Goal: Task Accomplishment & Management: Manage account settings

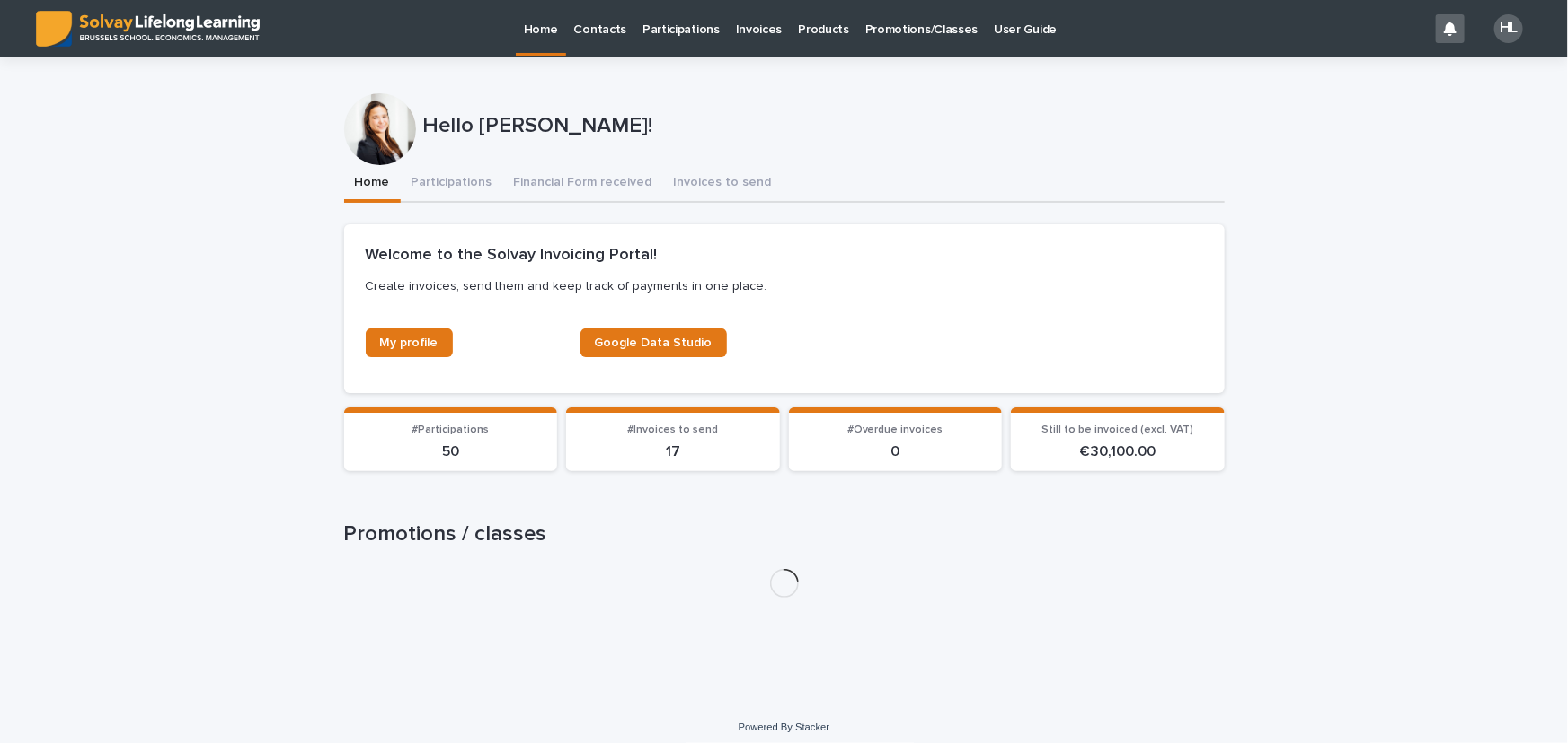
click at [892, 24] on p "Promotions/Classes" at bounding box center [920, 18] width 112 height 37
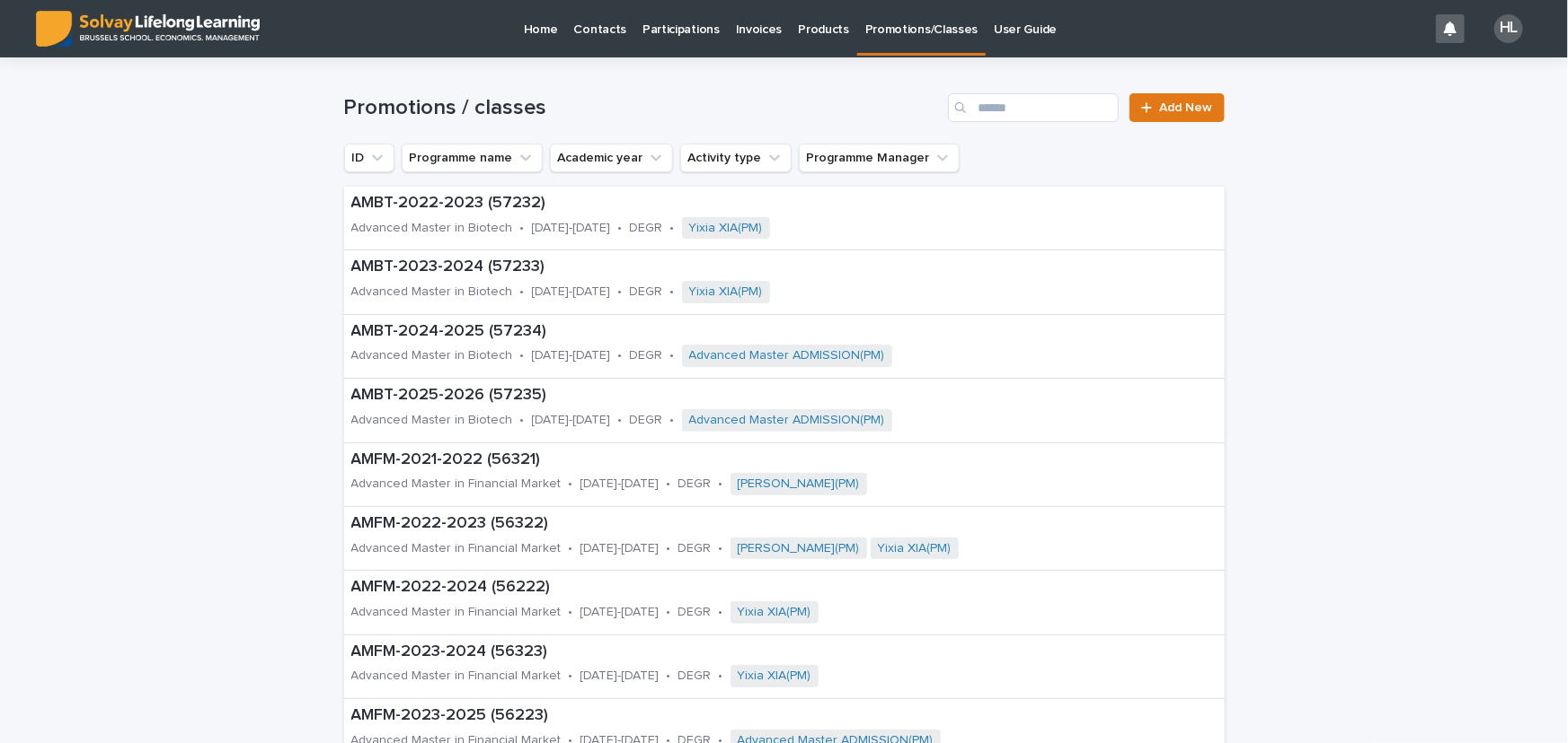
click at [960, 104] on icon "Search" at bounding box center [961, 108] width 11 height 11
click at [995, 109] on input "Search" at bounding box center [1033, 108] width 171 height 29
type input "****"
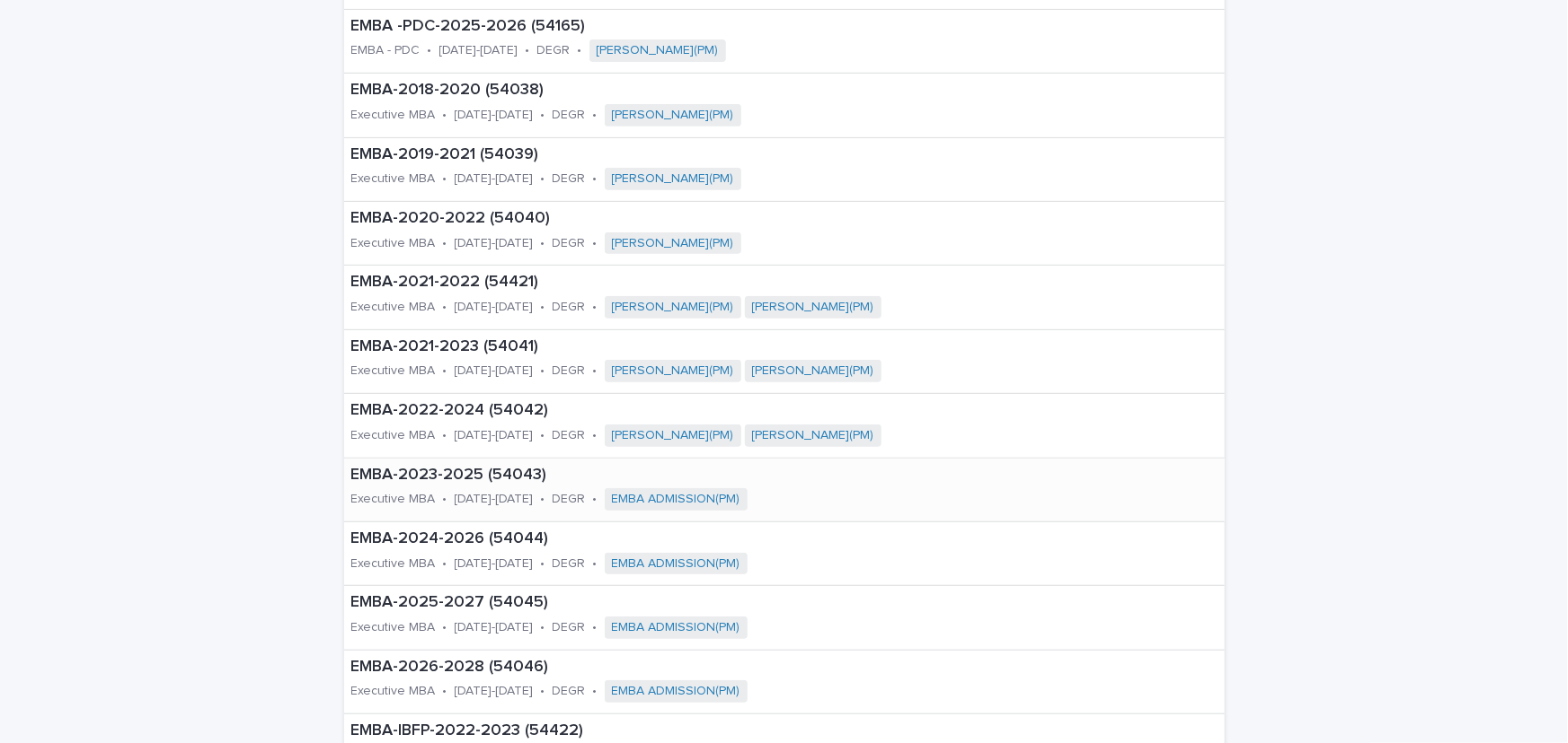
scroll to position [326, 0]
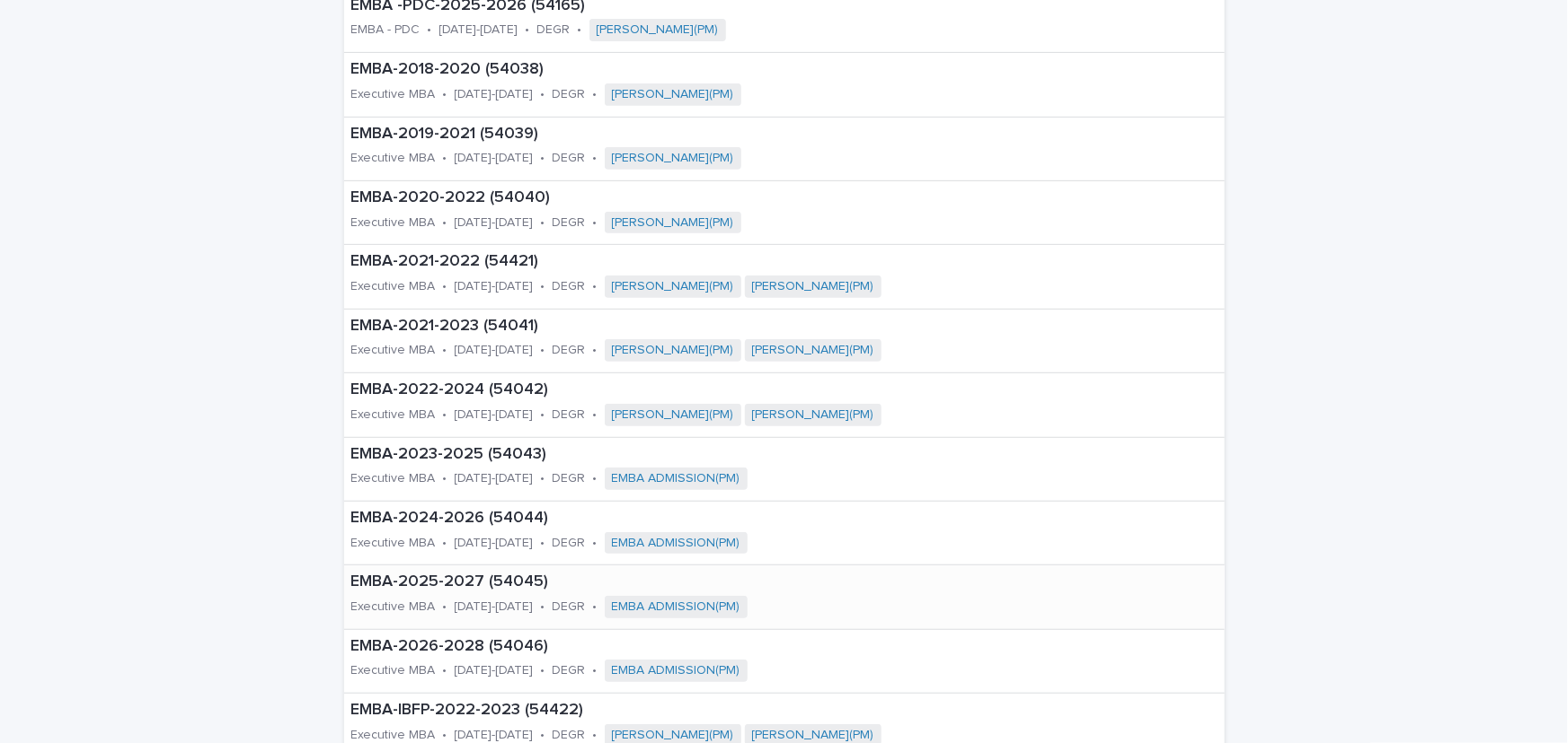
click at [403, 596] on div "Executive MBA" at bounding box center [393, 605] width 85 height 19
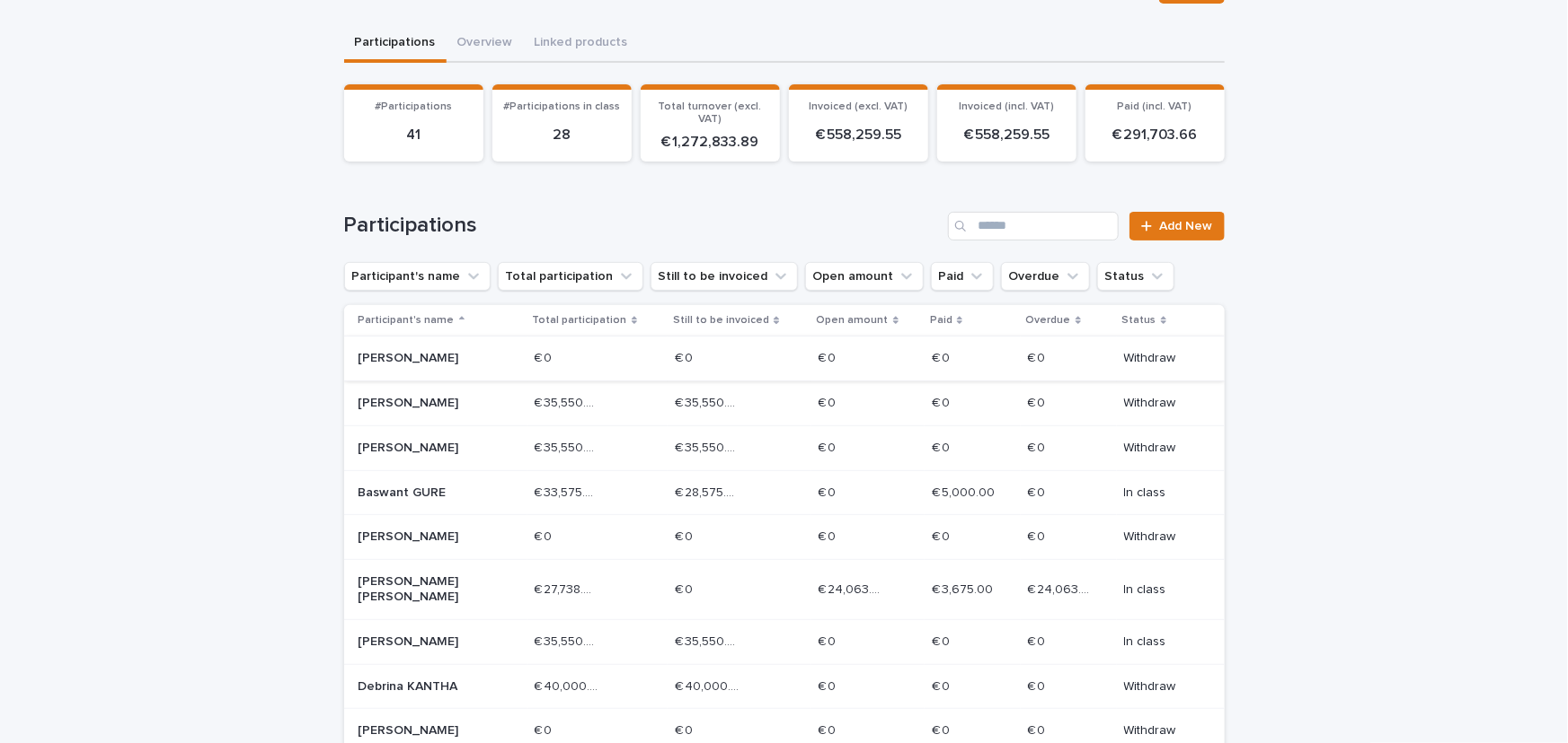
scroll to position [162, 0]
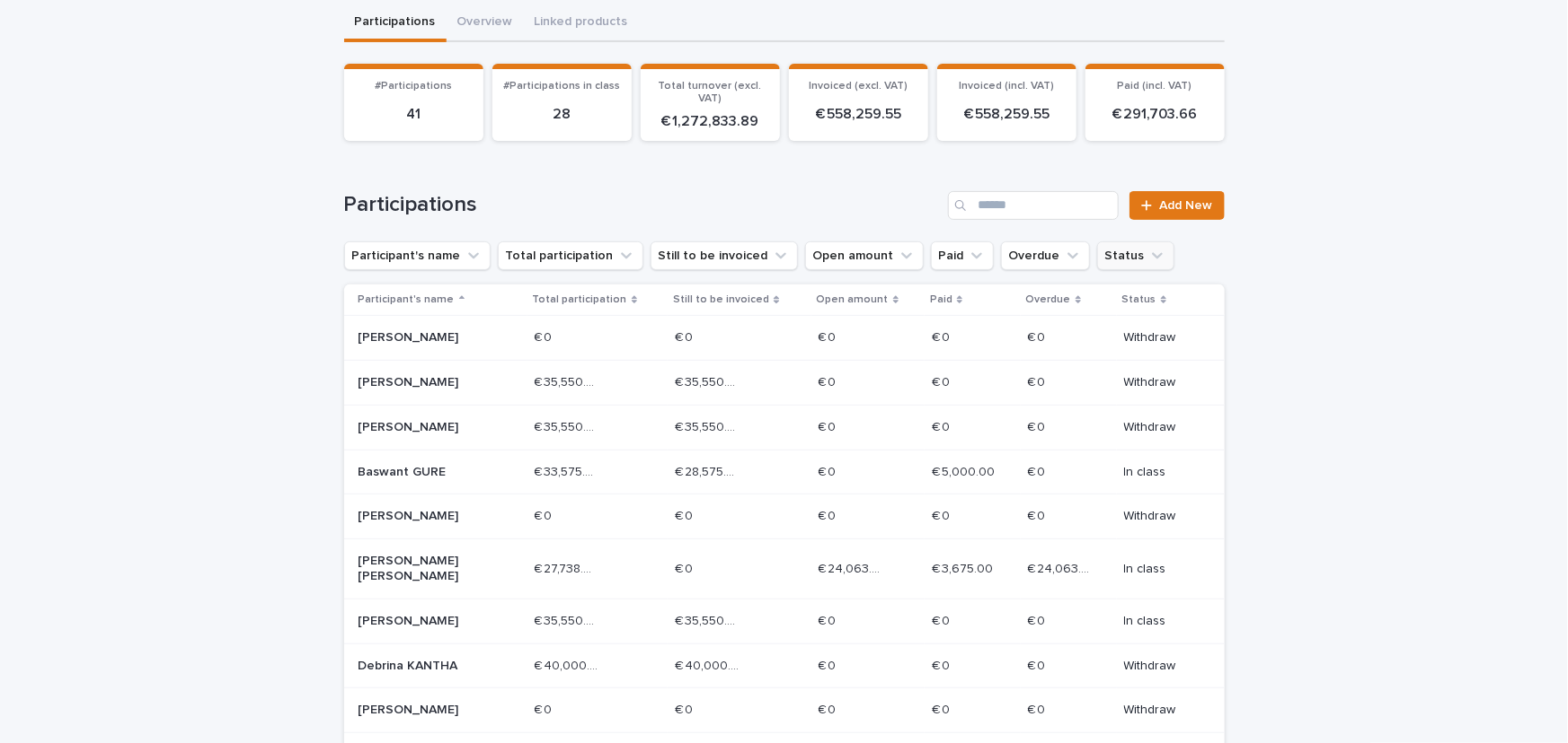
click at [1097, 259] on button "Status" at bounding box center [1136, 256] width 78 height 29
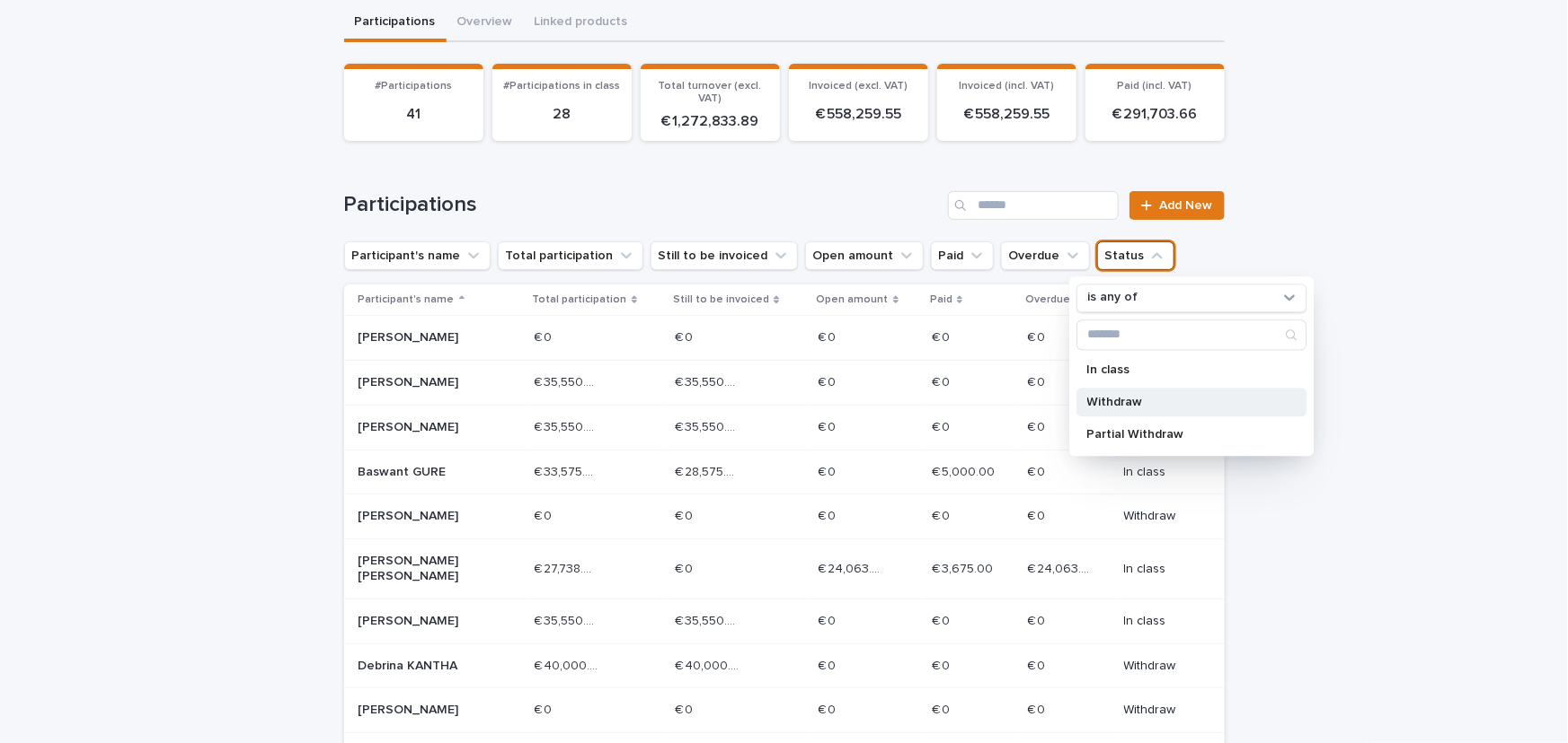
click at [1125, 396] on p "Withdraw" at bounding box center [1182, 402] width 191 height 13
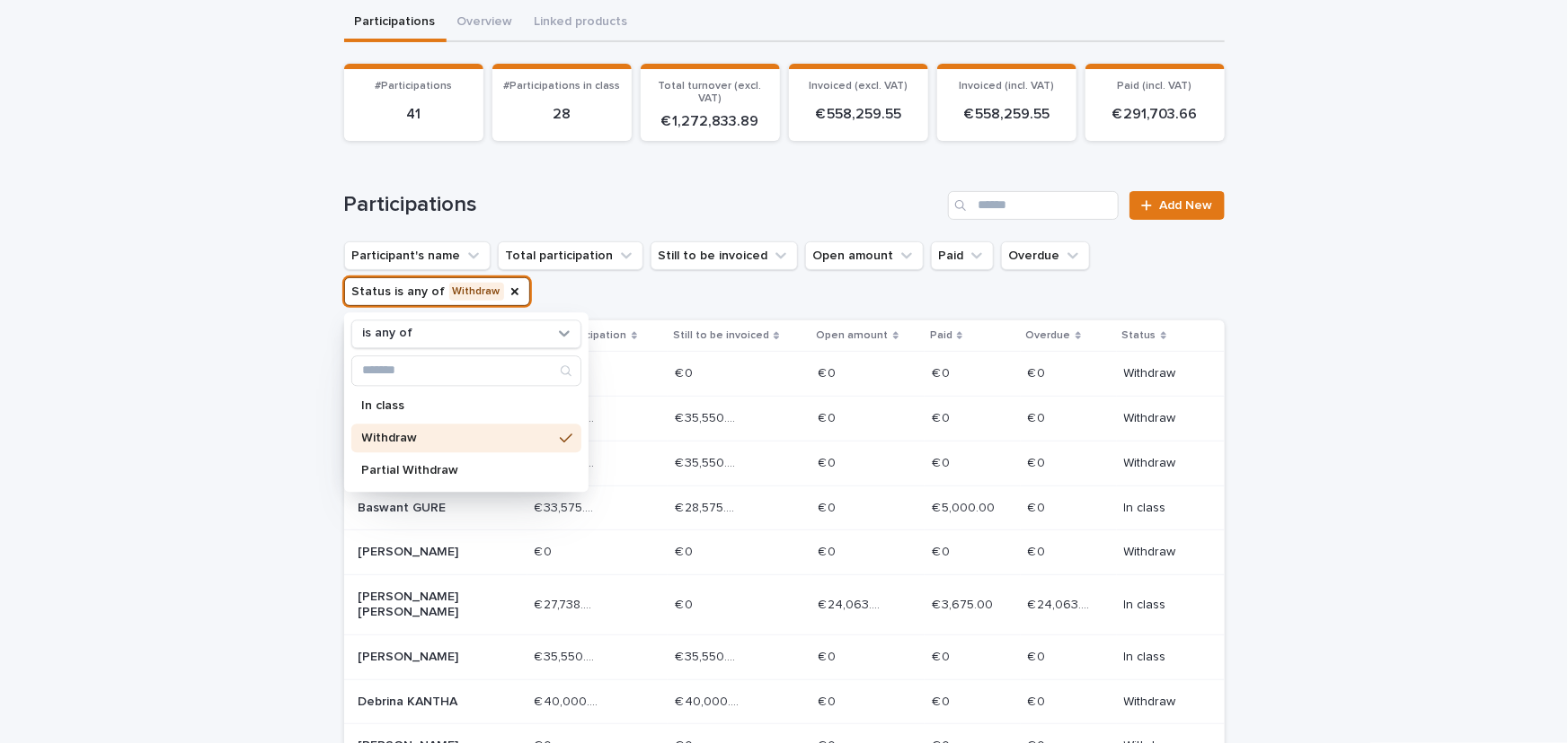
scroll to position [181, 0]
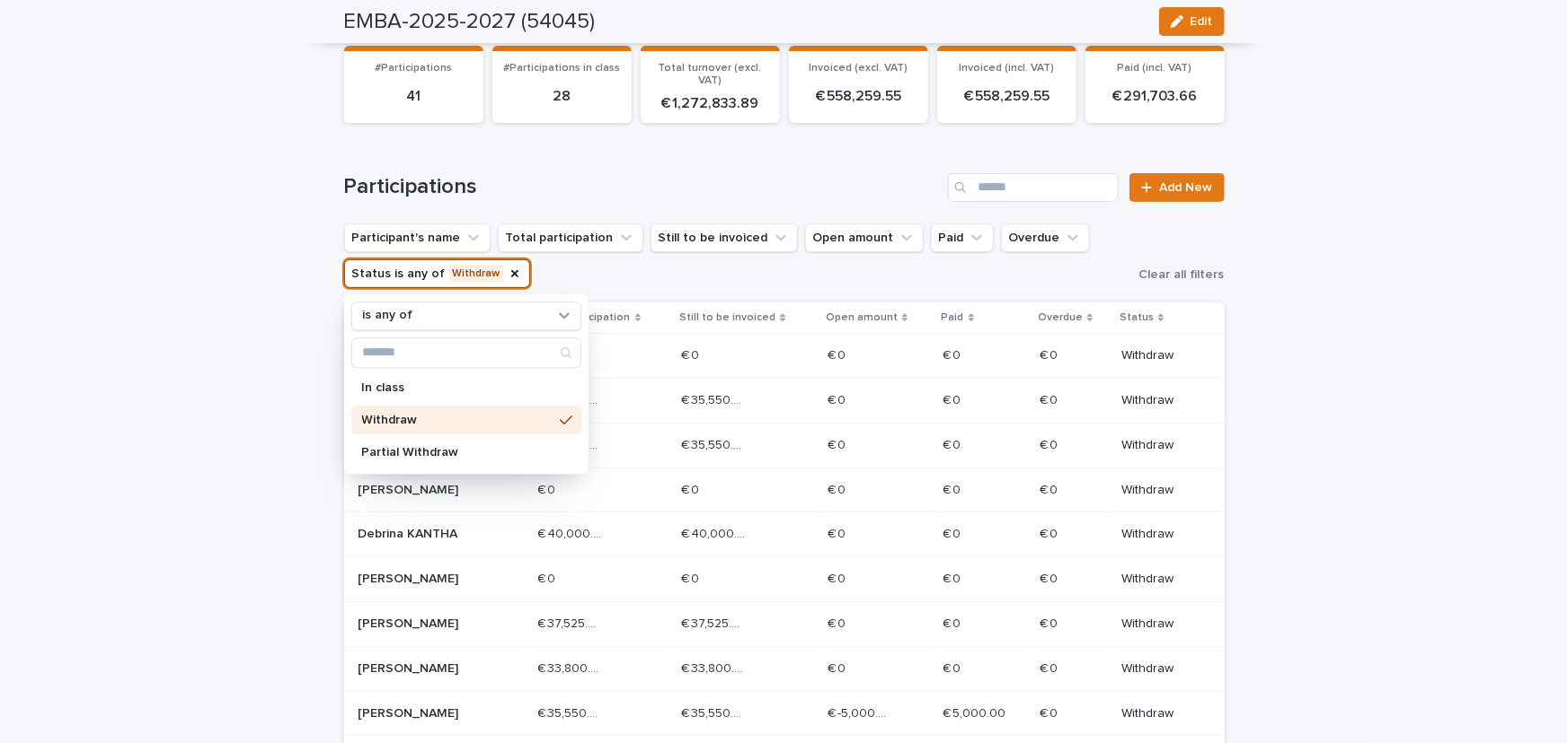
drag, startPoint x: 1380, startPoint y: 451, endPoint x: 1338, endPoint y: 450, distance: 42.0
click at [1377, 451] on div "Loading... Saving… Loading... Saving… EMBA-2025-2027 (54045) Edit EMBA-2025-202…" at bounding box center [784, 488] width 1568 height 1219
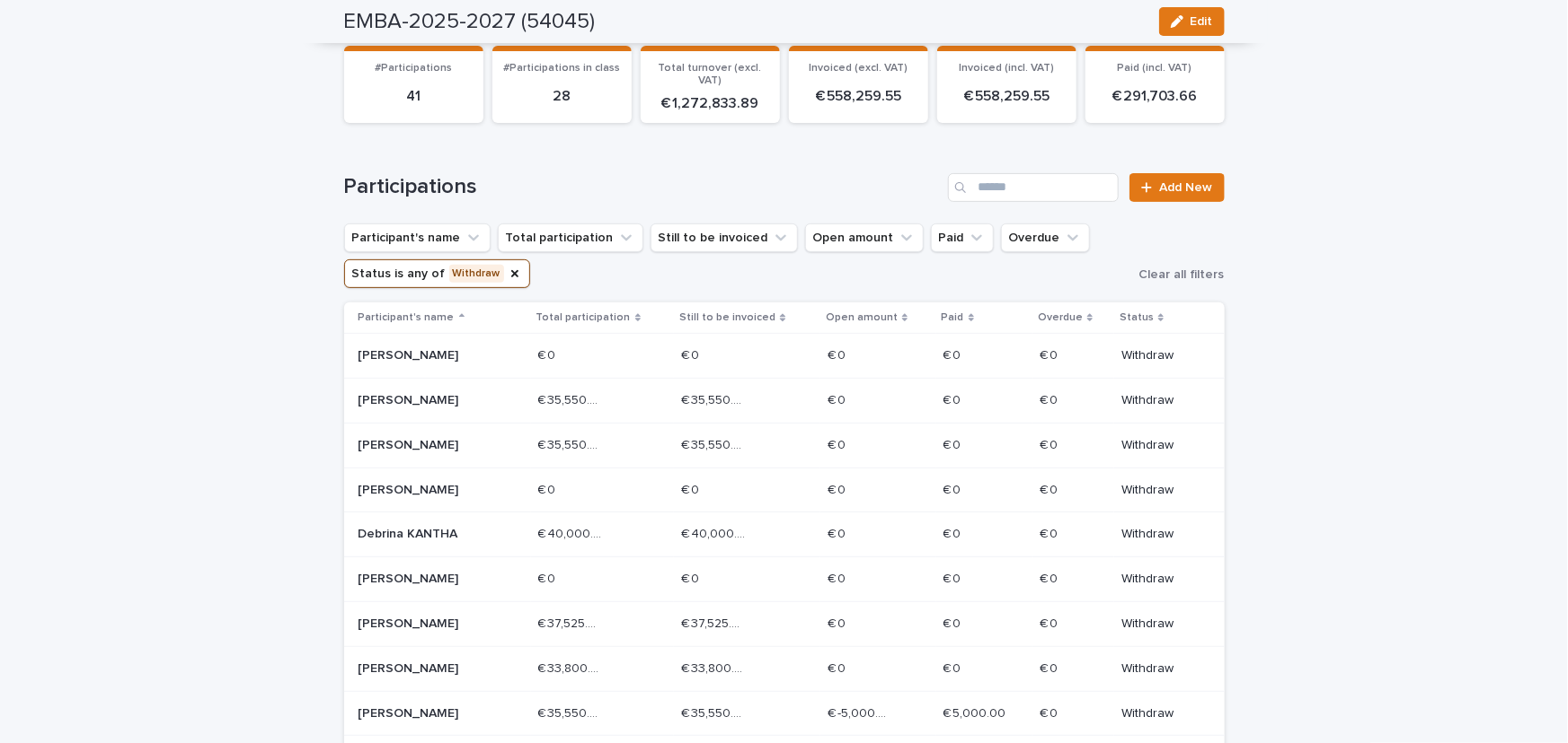
scroll to position [0, 0]
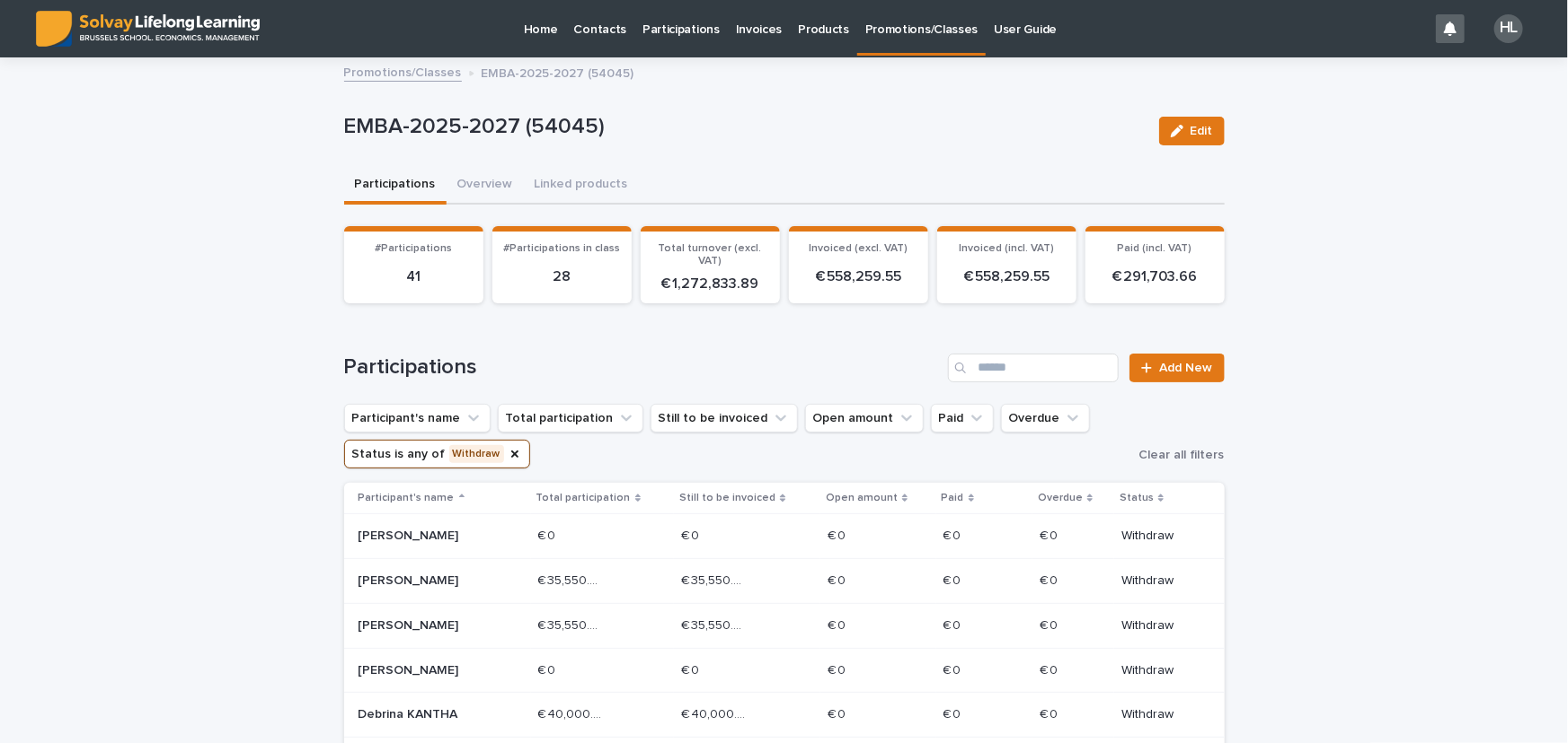
click at [887, 38] on link "Promotions/Classes" at bounding box center [921, 26] width 129 height 53
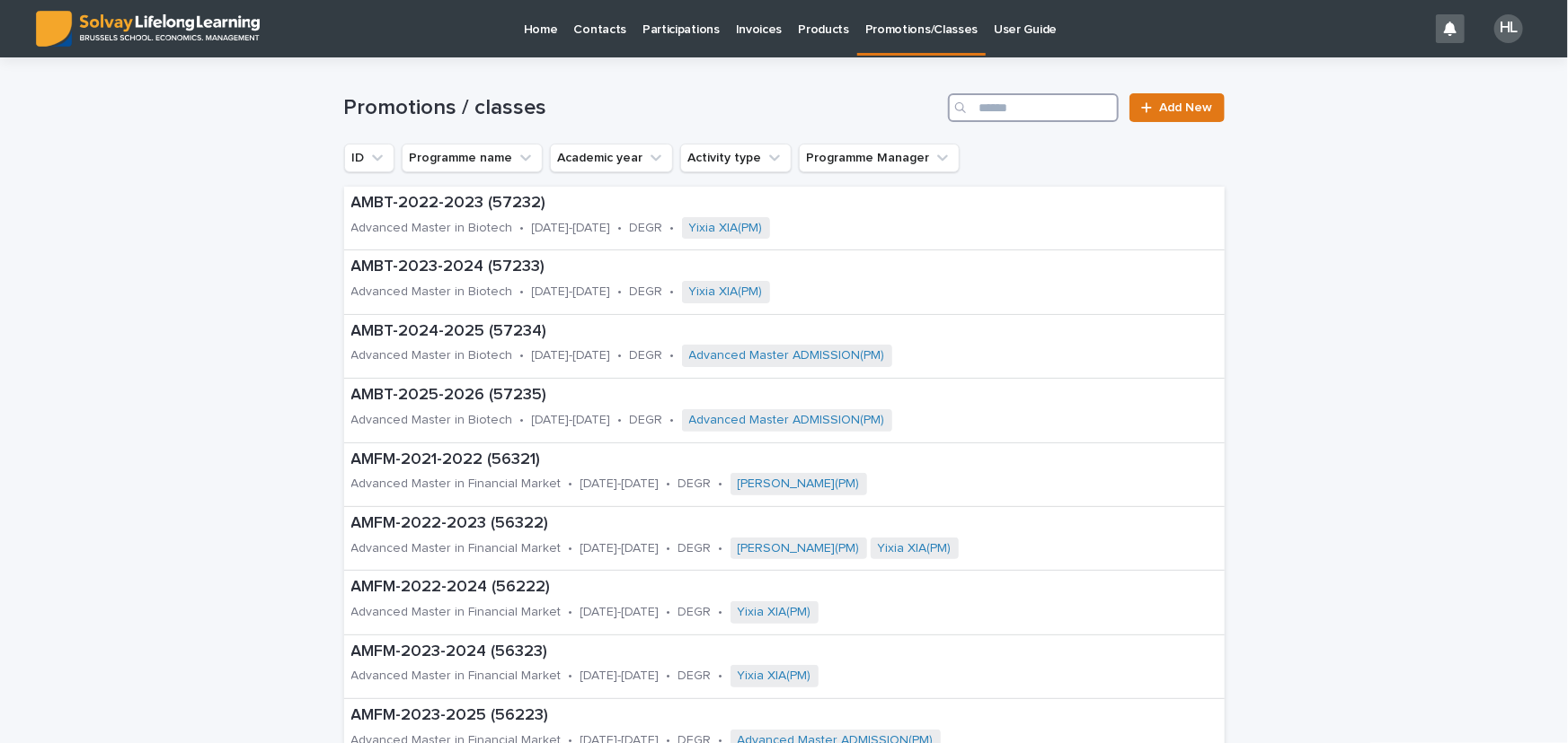
click at [1096, 116] on input "Search" at bounding box center [1033, 108] width 171 height 29
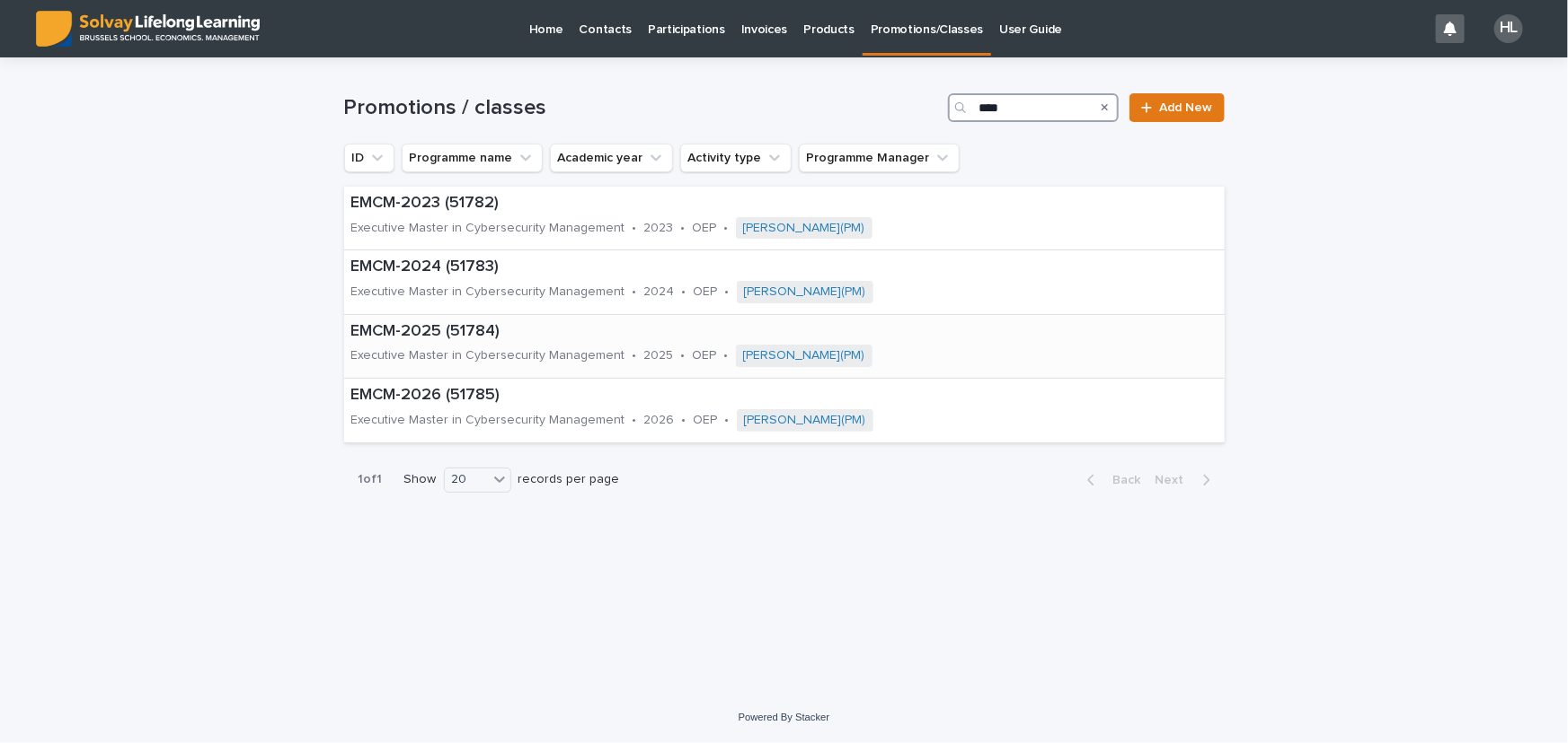
type input "****"
click at [517, 345] on div "Executive Master in Cybersecurity Management" at bounding box center [488, 354] width 274 height 19
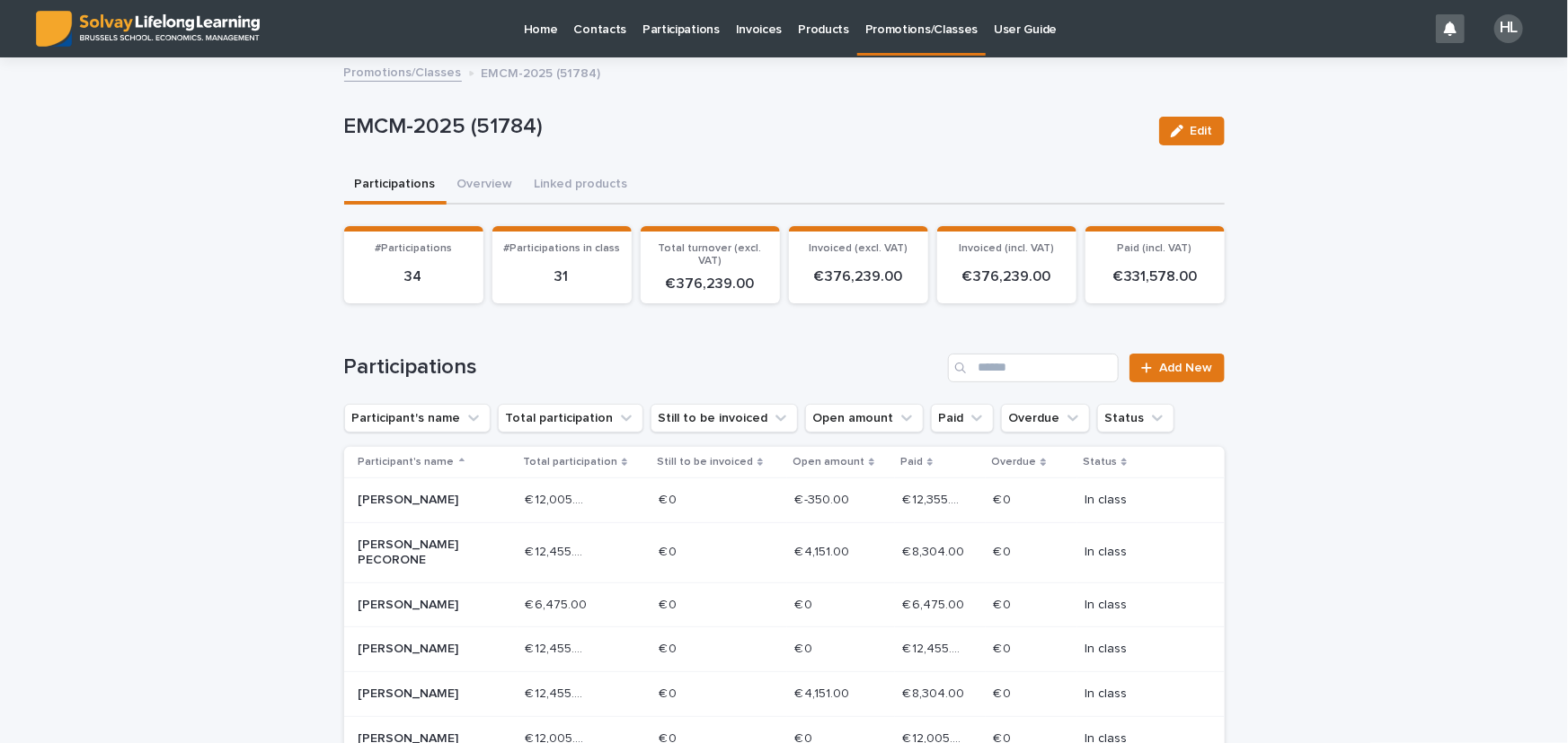
click at [900, 459] on p "Paid" at bounding box center [911, 462] width 23 height 20
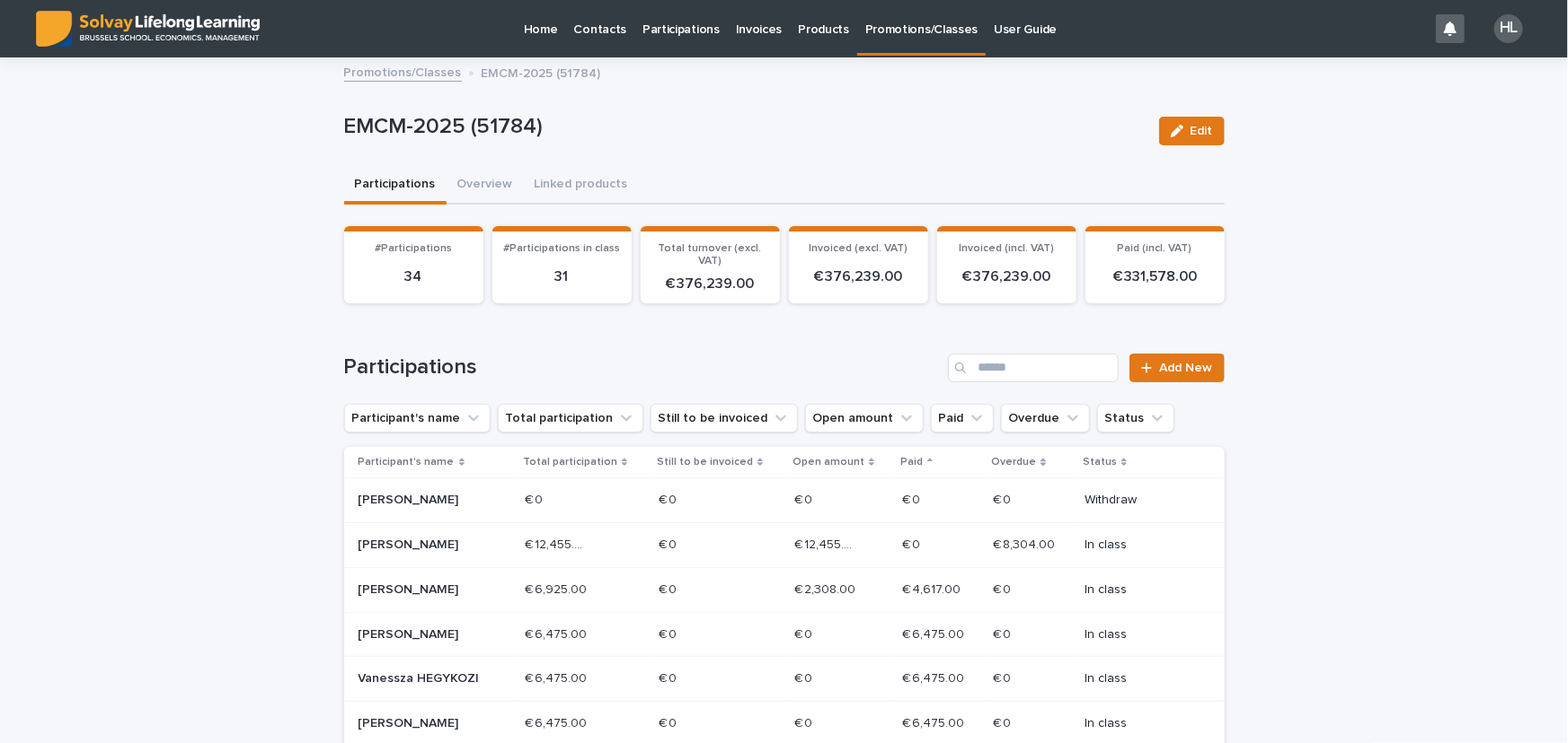
click at [900, 459] on p "Paid" at bounding box center [911, 462] width 23 height 20
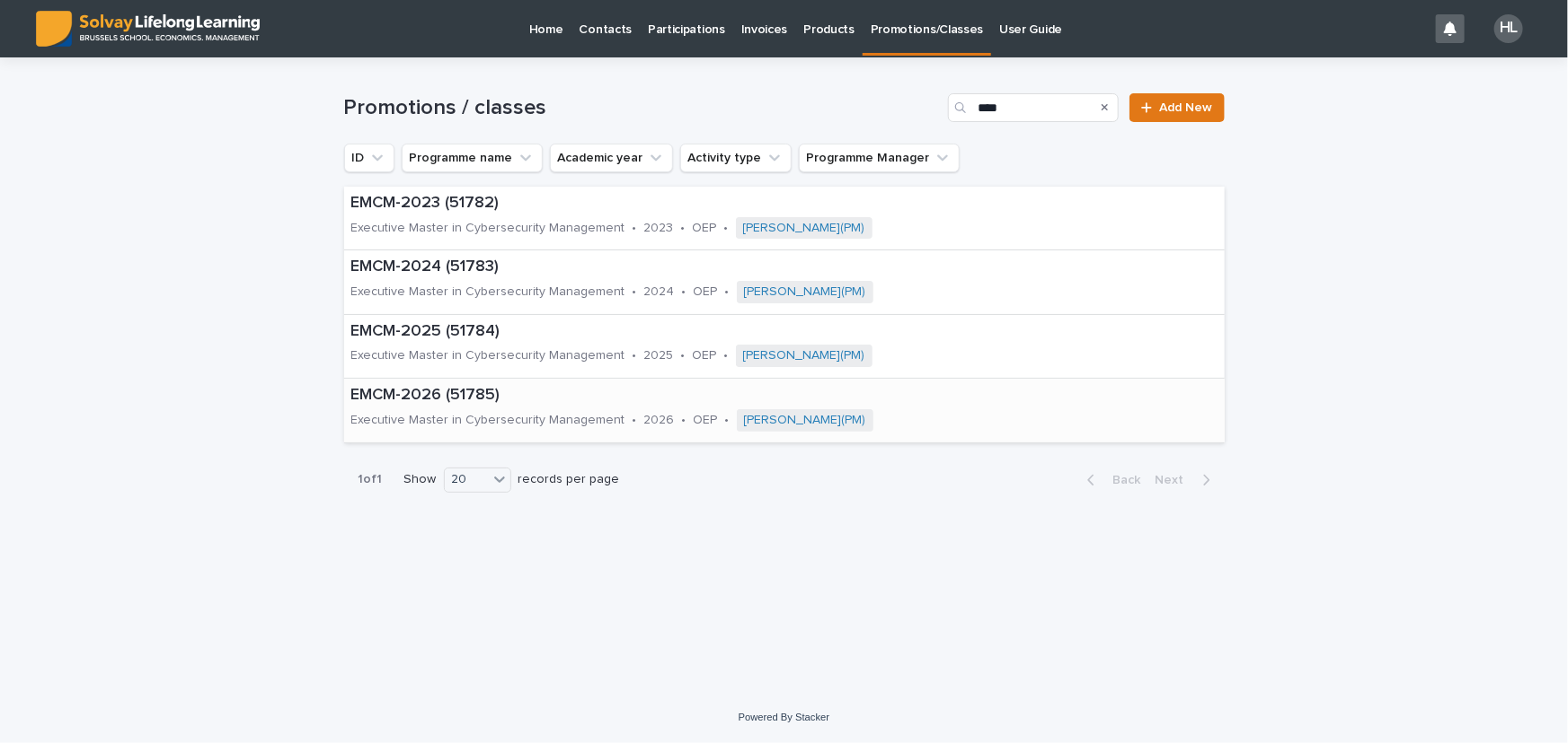
click at [496, 394] on p "EMCM-2026 (51785)" at bounding box center [689, 396] width 675 height 20
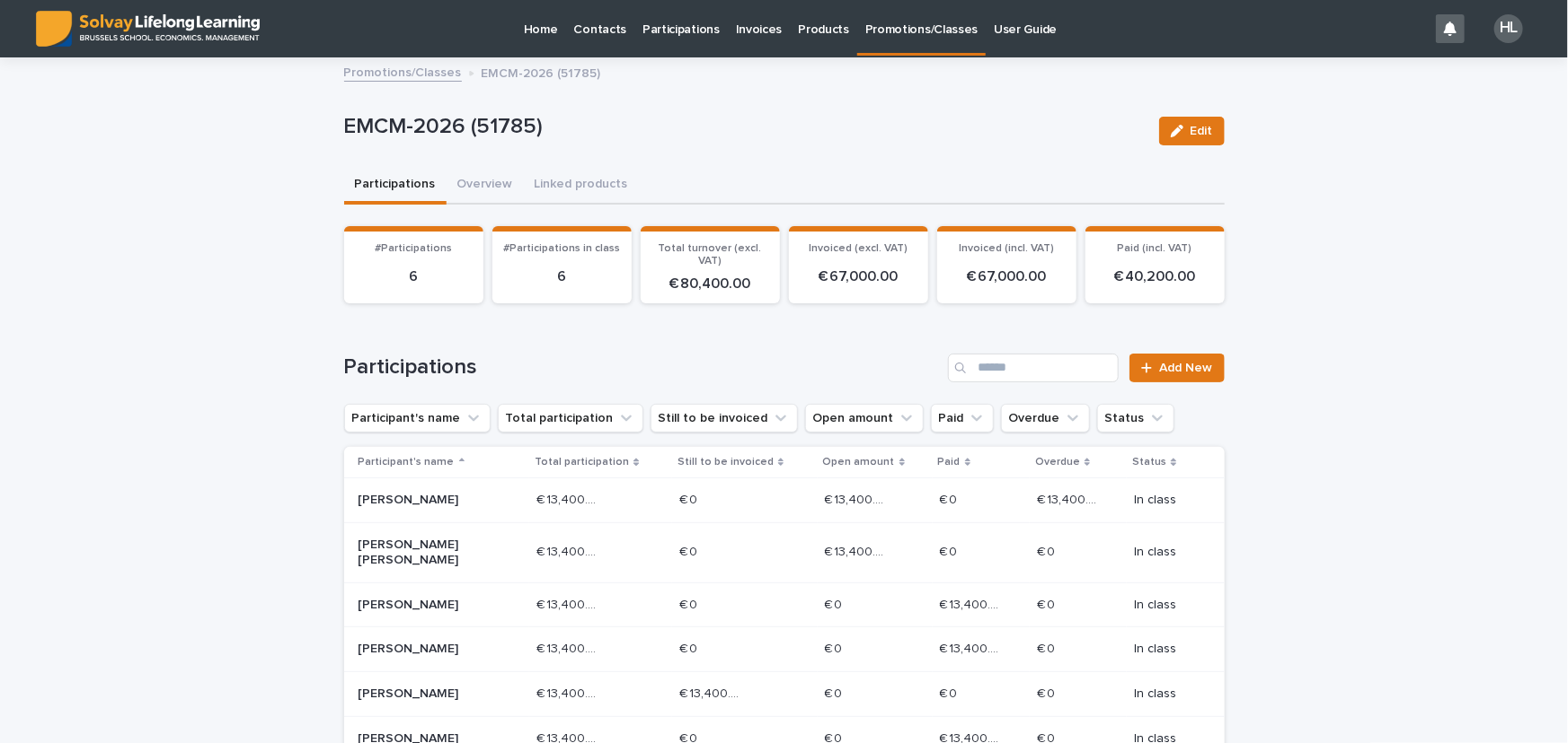
click at [938, 460] on p "Paid" at bounding box center [949, 462] width 23 height 20
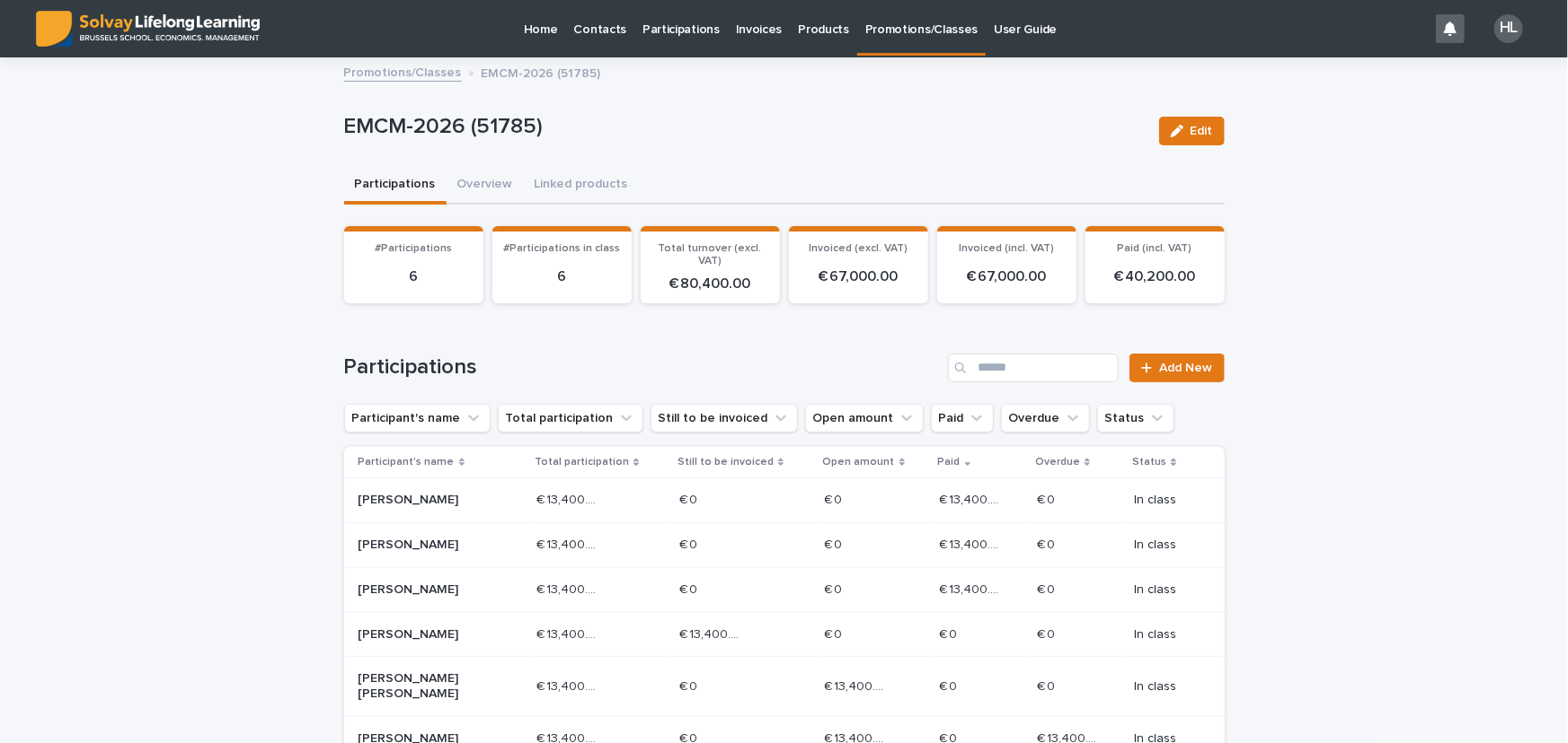
click at [1329, 593] on div "Loading... Saving… Loading... Saving… EMCM-2026 (51785) Edit EMCM-2026 (51785) …" at bounding box center [784, 487] width 1568 height 856
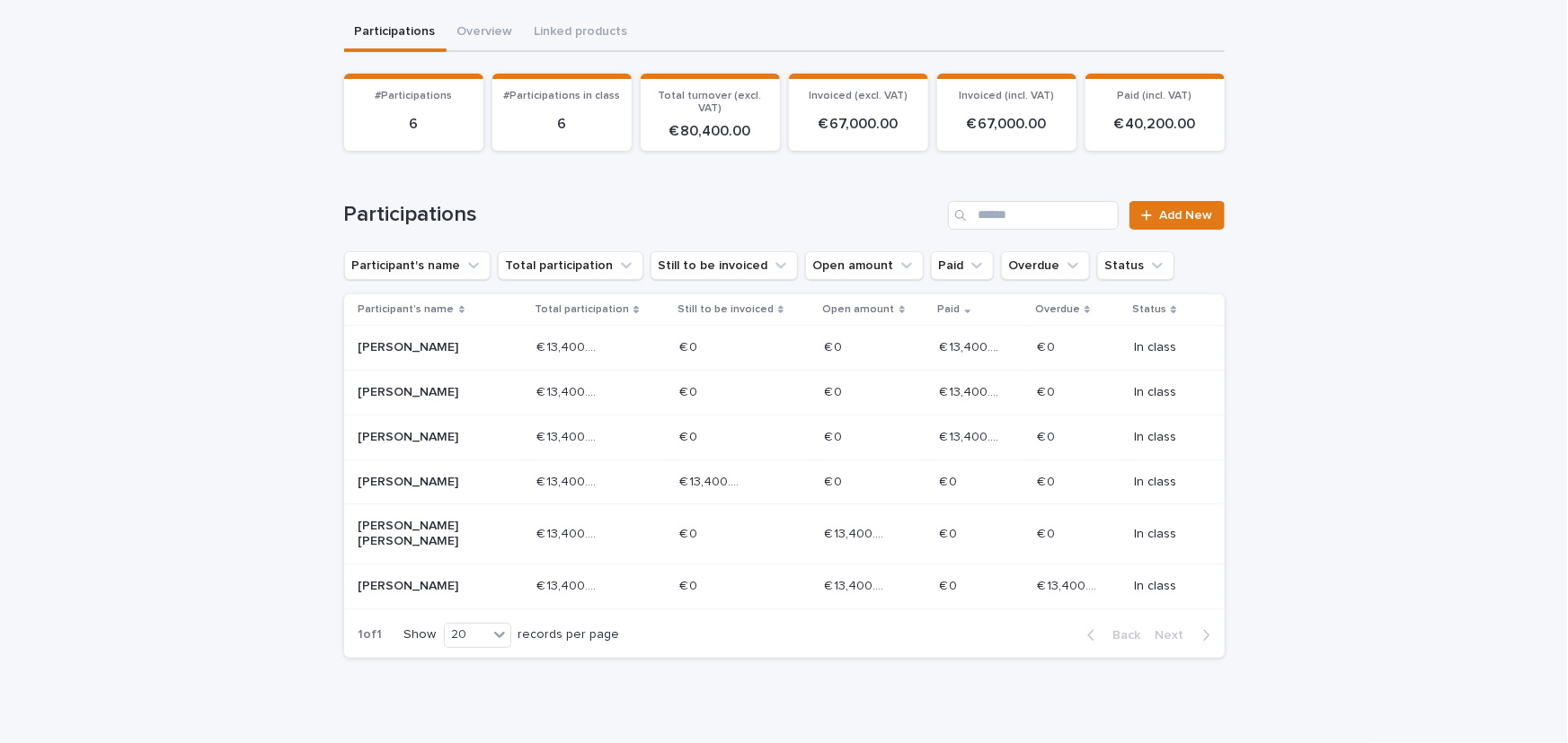
scroll to position [162, 0]
